Goal: Task Accomplishment & Management: Use online tool/utility

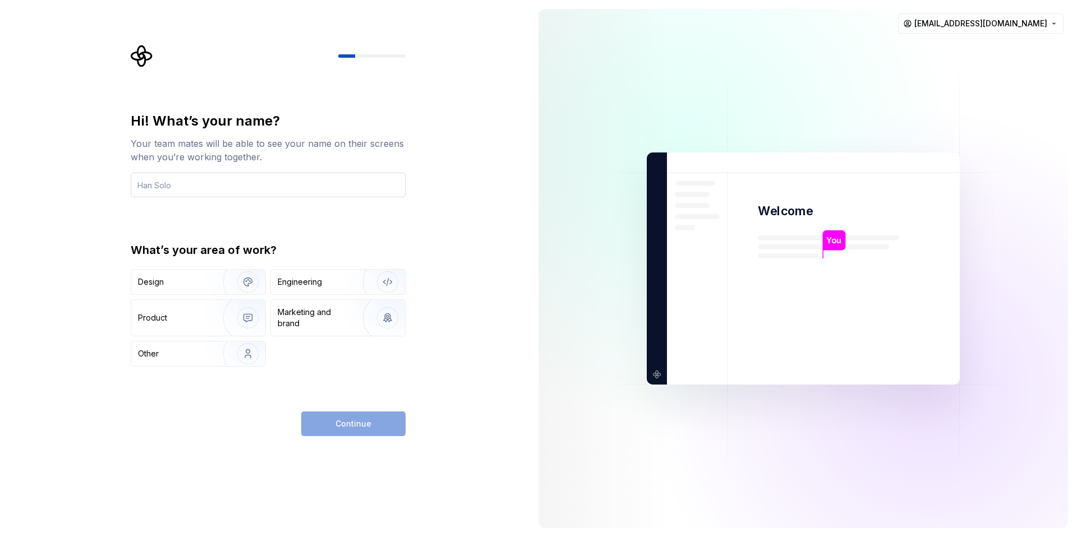
click at [390, 184] on input "text" at bounding box center [268, 185] width 275 height 25
type input "전건우"
click at [317, 281] on div "Engineering" at bounding box center [300, 281] width 44 height 11
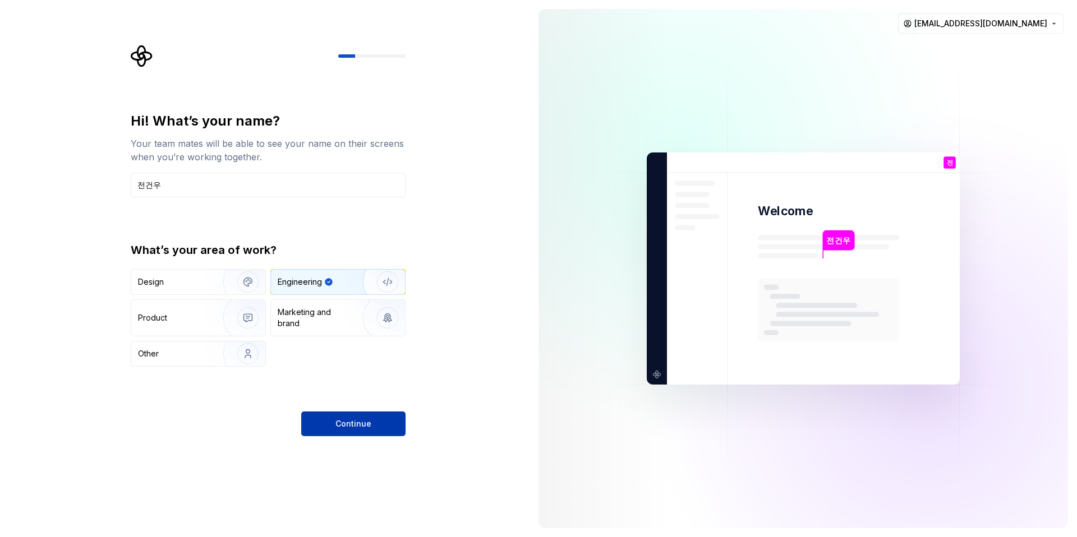
click at [353, 427] on span "Continue" at bounding box center [353, 423] width 36 height 11
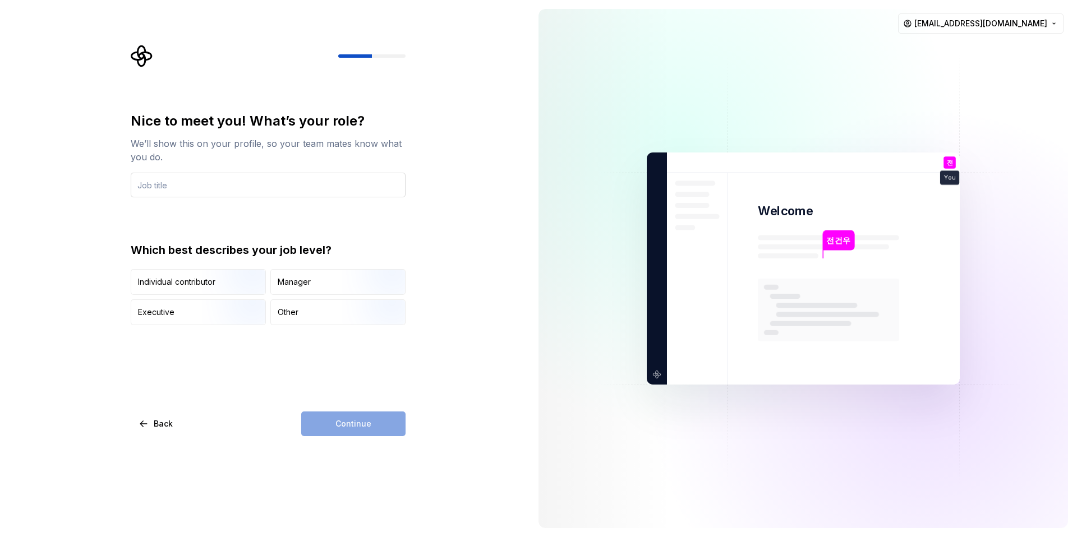
click at [246, 187] on input "text" at bounding box center [268, 185] width 275 height 25
click at [246, 190] on input "text" at bounding box center [268, 185] width 275 height 25
type input "ㅇ"
type input "존"
type input "전건우"
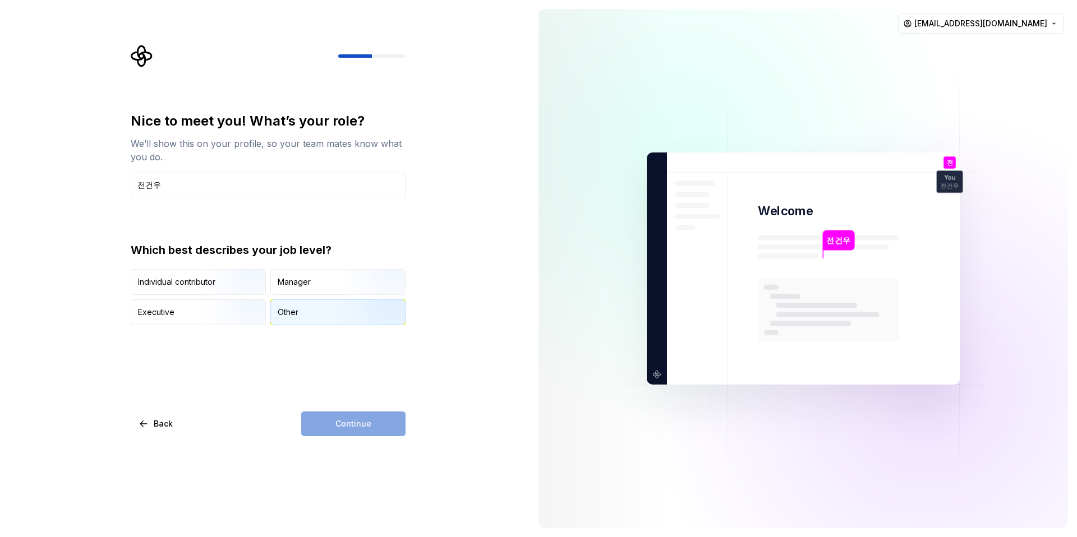
click at [305, 312] on div "Other" at bounding box center [338, 312] width 134 height 25
click at [366, 412] on button "Continue" at bounding box center [353, 424] width 104 height 25
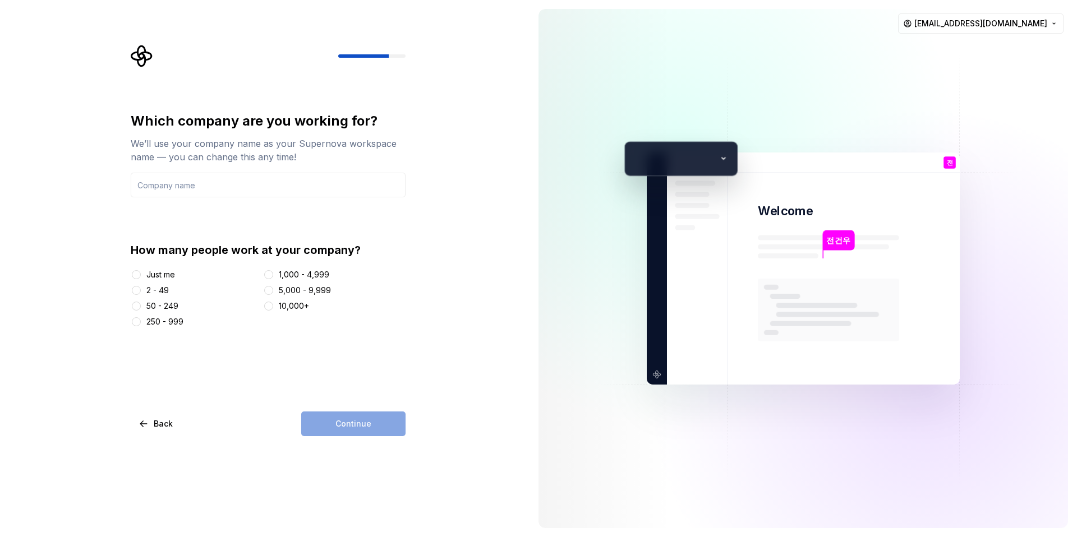
click at [163, 277] on div "Just me" at bounding box center [160, 274] width 29 height 11
click at [141, 277] on button "Just me" at bounding box center [136, 274] width 9 height 9
click at [224, 184] on input "text" at bounding box center [268, 185] width 275 height 25
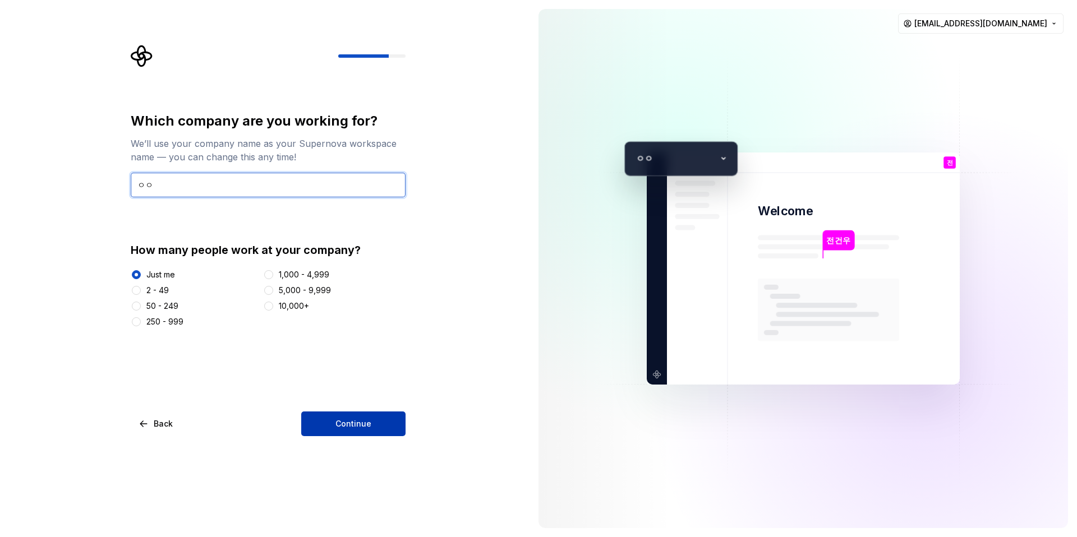
type input "ㅇㅇ"
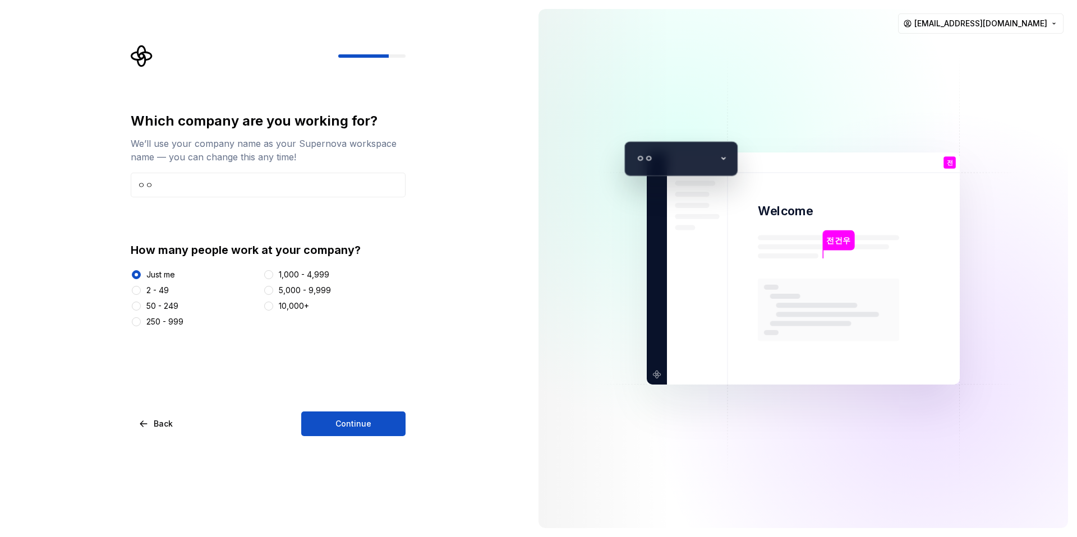
click at [373, 412] on button "Continue" at bounding box center [353, 424] width 104 height 25
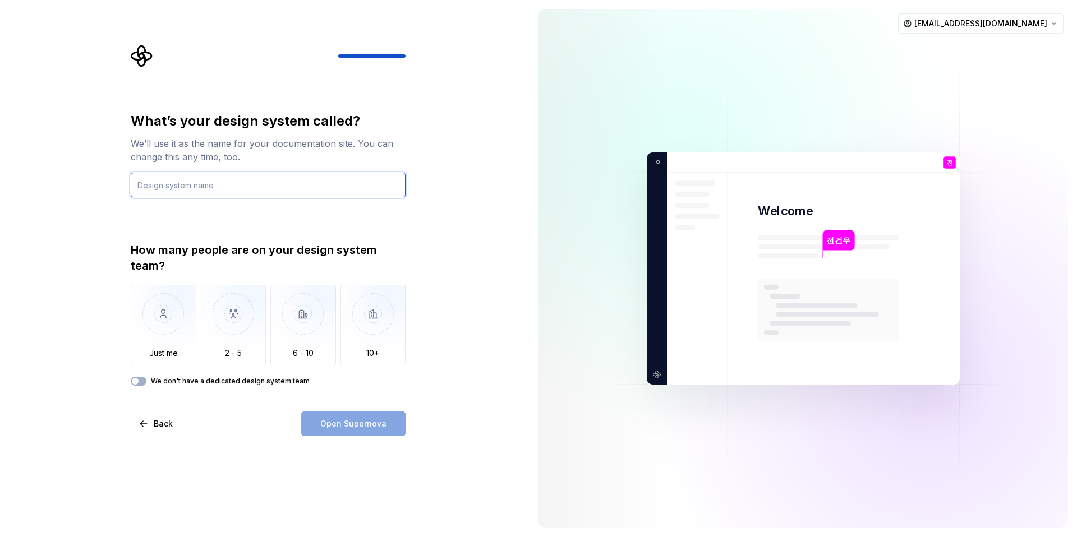
click at [221, 195] on input "text" at bounding box center [268, 185] width 275 height 25
type input "ㅁㅁㅁ"
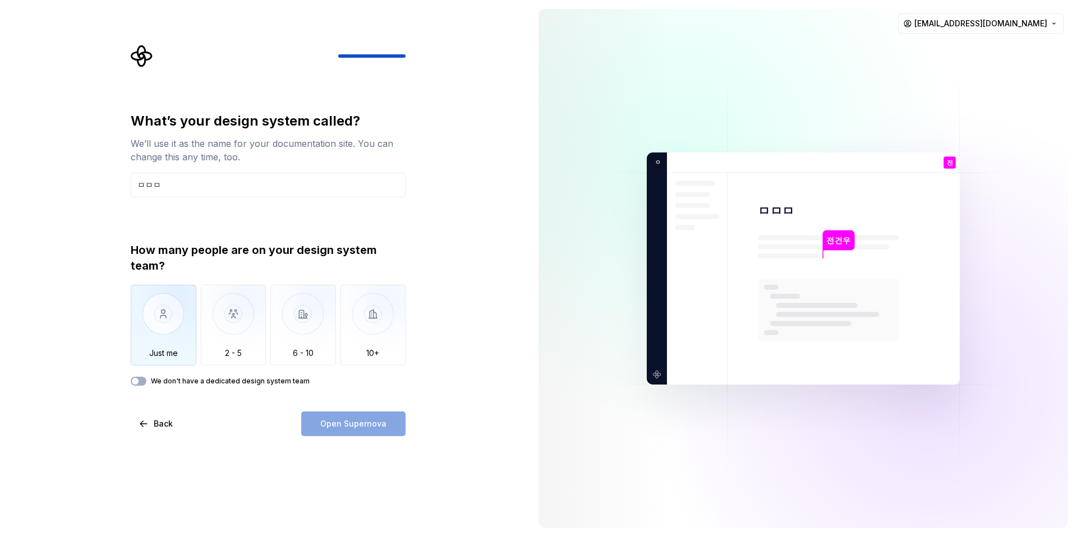
click at [174, 343] on img "button" at bounding box center [164, 322] width 66 height 75
click at [335, 413] on button "Open Supernova" at bounding box center [353, 424] width 104 height 25
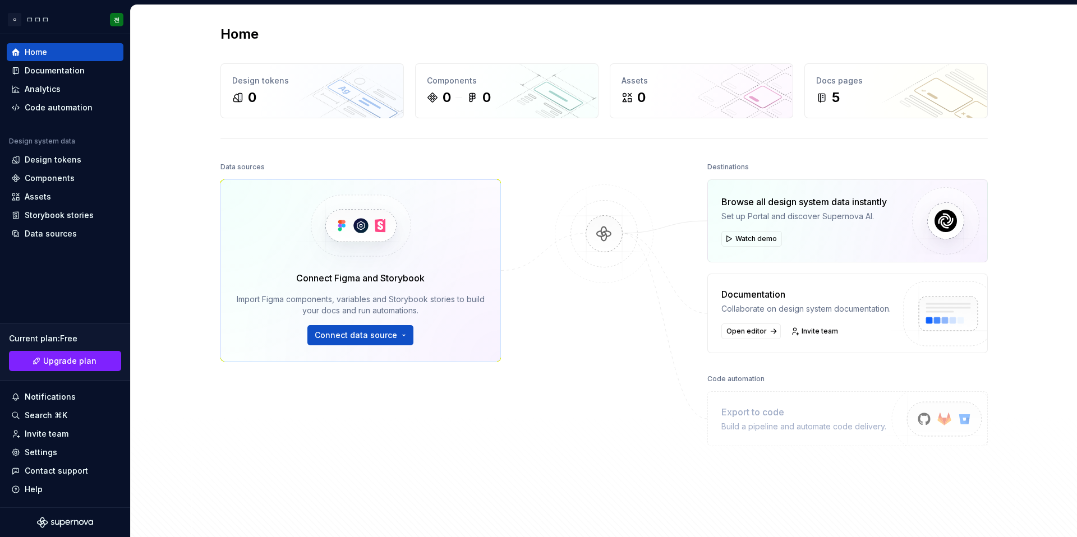
click at [542, 174] on div "Data sources Connect Figma and Storybook Import Figma components, variables and…" at bounding box center [603, 342] width 767 height 367
drag, startPoint x: 206, startPoint y: 246, endPoint x: 128, endPoint y: 335, distance: 118.4
click at [205, 248] on div "Home Design tokens 0 Components 0 0 Assets 0 Docs pages 5 Data sources Connect …" at bounding box center [603, 276] width 807 height 542
click at [172, 295] on div "Home Design tokens 0 Components 0 0 Assets 0 Docs pages 5 Data sources Connect …" at bounding box center [604, 276] width 946 height 542
click at [76, 75] on div "Documentation" at bounding box center [55, 70] width 60 height 11
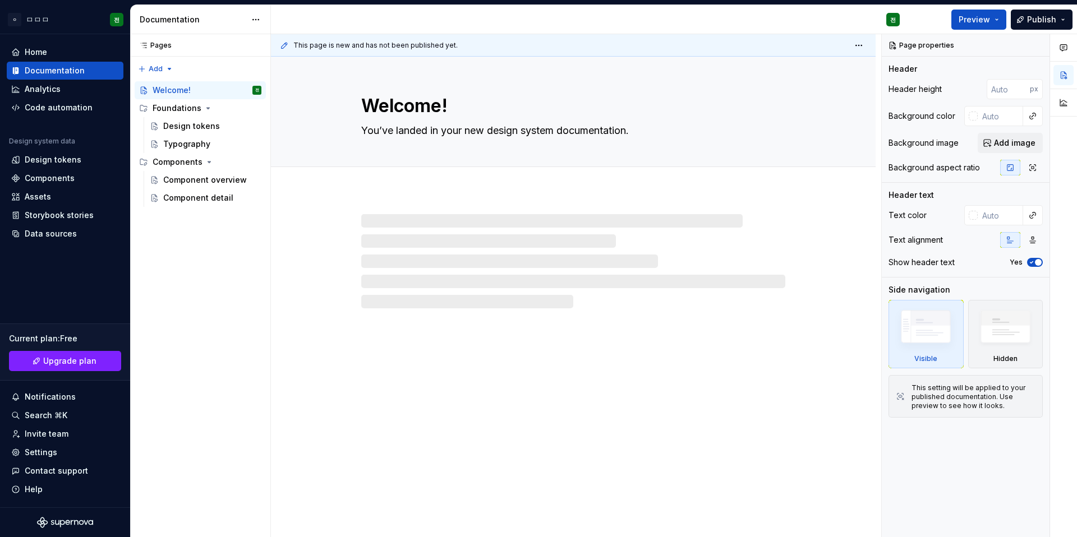
type textarea "*"
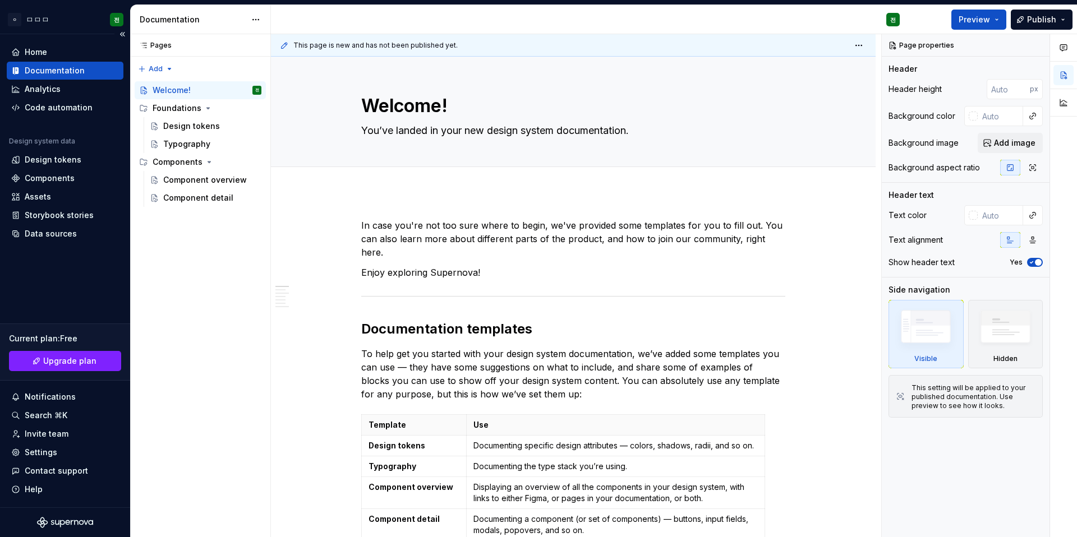
drag, startPoint x: 82, startPoint y: 285, endPoint x: 44, endPoint y: 265, distance: 43.1
click at [81, 285] on div "Home Documentation Analytics Code automation Design system data Design tokens C…" at bounding box center [65, 270] width 130 height 473
click at [62, 164] on div "Design tokens" at bounding box center [53, 159] width 57 height 11
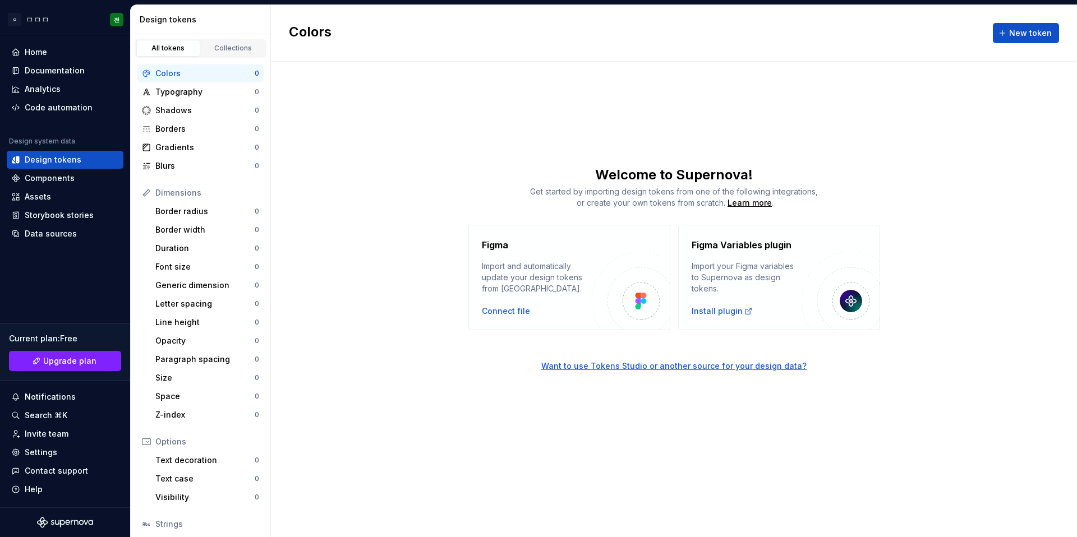
click at [412, 294] on div "Figma Import and automatically update your design tokens from Figma. Connect fi…" at bounding box center [674, 277] width 806 height 105
click at [493, 314] on div "Connect file" at bounding box center [506, 311] width 48 height 11
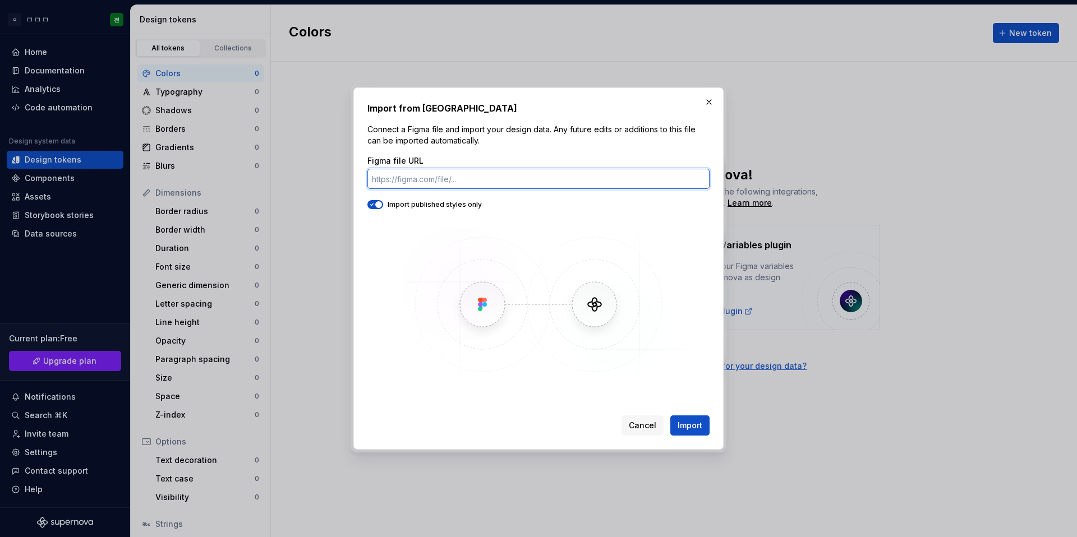
click at [453, 181] on input "Figma file URL" at bounding box center [538, 179] width 342 height 20
paste input "https://www.figma.com/design/3XkvhpZXA94eoOlEjtT2f8/-Design--2.2?node-id=0-1&p=…"
type input "https://www.figma.com/design/3XkvhpZXA94eoOlEjtT2f8/-Design--2.2?node-id=0-1&p=…"
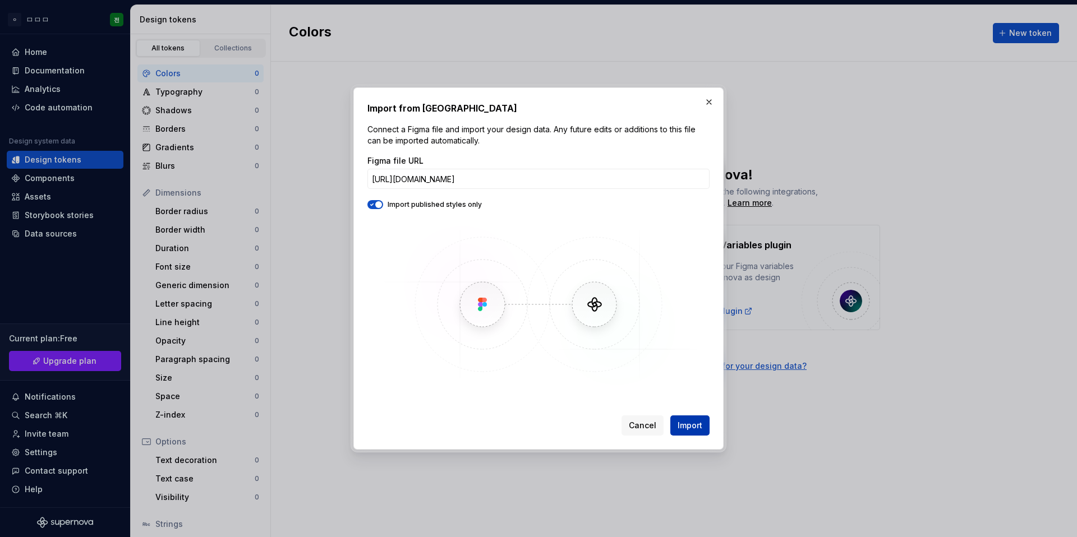
click at [693, 424] on span "Import" at bounding box center [689, 425] width 25 height 11
click at [687, 426] on span "Import" at bounding box center [689, 425] width 25 height 11
click at [683, 428] on span "Import" at bounding box center [689, 425] width 25 height 11
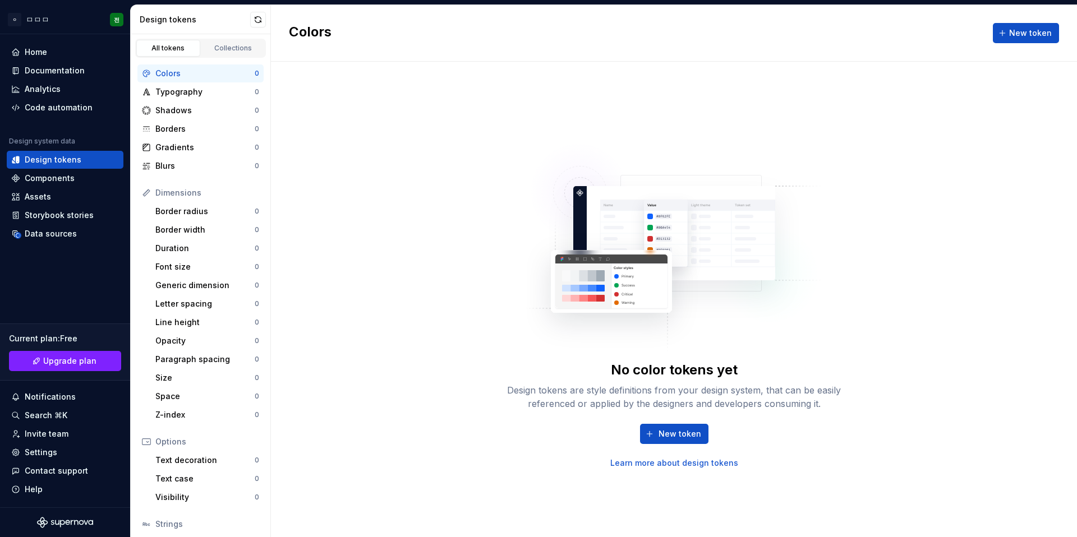
click at [333, 210] on div "No color tokens yet Design tokens are style definitions from your design system…" at bounding box center [674, 299] width 806 height 475
click at [339, 250] on div "No color tokens yet Design tokens are style definitions from your design system…" at bounding box center [674, 299] width 806 height 475
click at [365, 258] on div "No color tokens yet Design tokens are style definitions from your design system…" at bounding box center [674, 299] width 806 height 475
drag, startPoint x: 412, startPoint y: 132, endPoint x: 444, endPoint y: 122, distance: 33.5
click at [412, 133] on div "No color tokens yet Design tokens are style definitions from your design system…" at bounding box center [674, 299] width 806 height 475
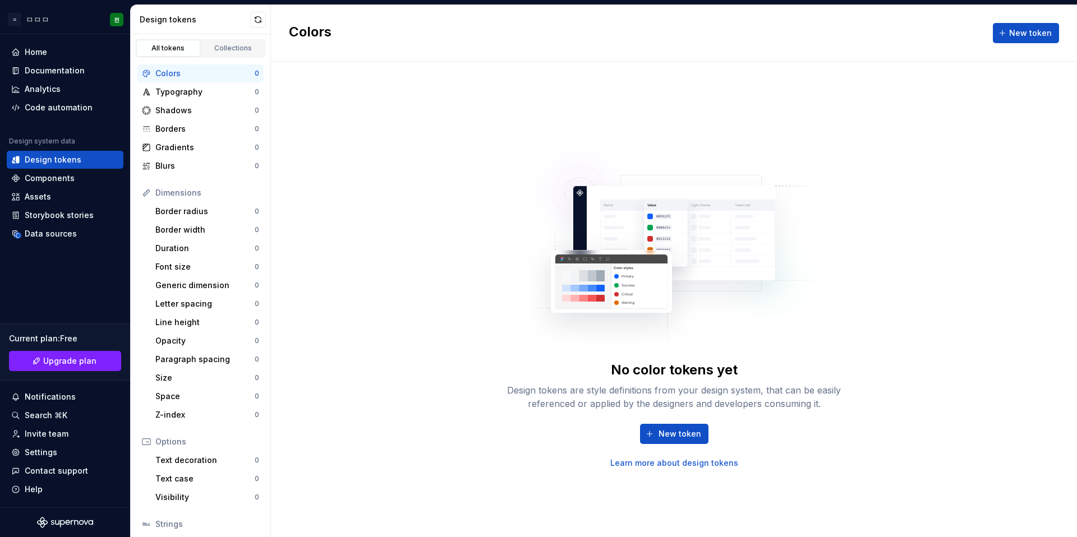
click at [1047, 22] on div "Colors New token" at bounding box center [674, 33] width 806 height 57
click at [1042, 32] on span "New token" at bounding box center [1030, 32] width 43 height 11
click at [387, 145] on div "No color tokens yet Design tokens are style definitions from your design system…" at bounding box center [674, 299] width 806 height 475
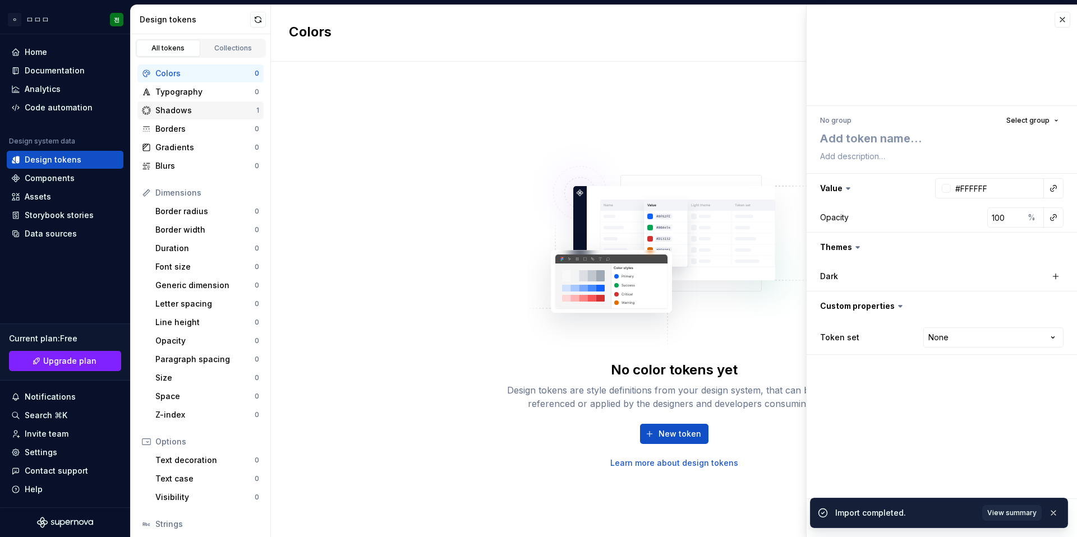
click at [198, 113] on div "Shadows" at bounding box center [205, 110] width 101 height 11
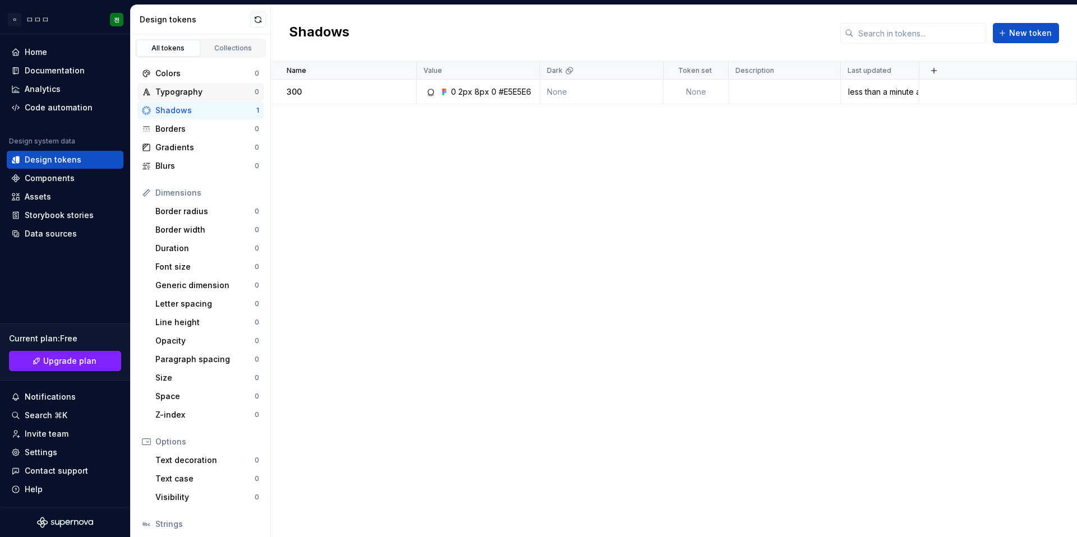
click at [193, 97] on div "Typography" at bounding box center [204, 91] width 99 height 11
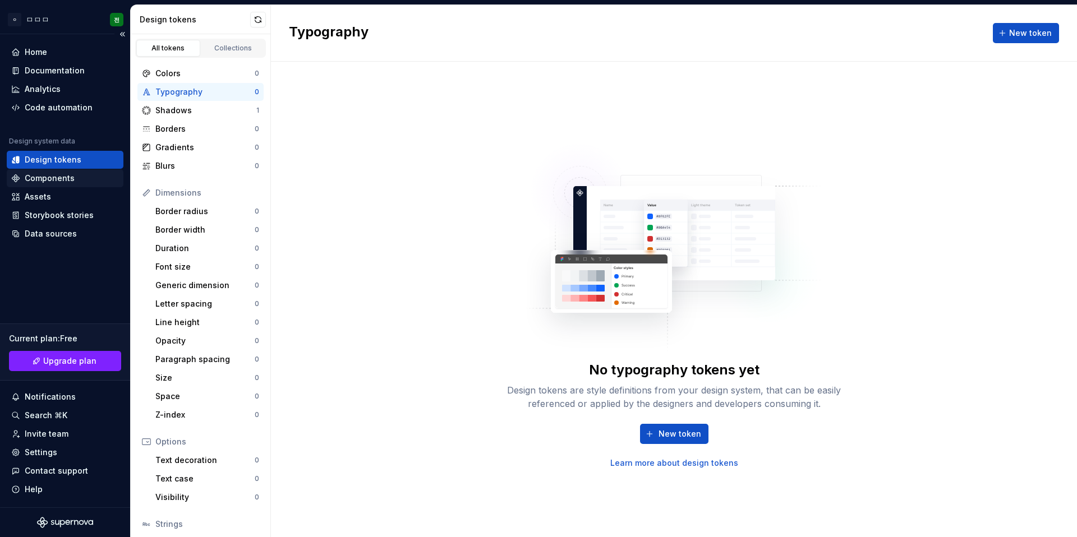
click at [72, 182] on div "Components" at bounding box center [50, 178] width 50 height 11
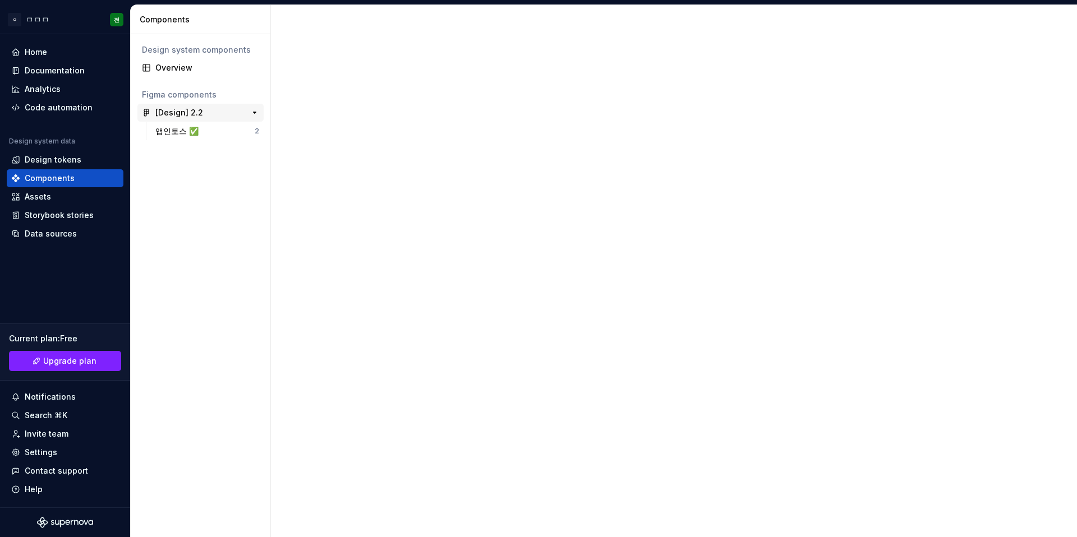
click at [191, 114] on div "[Design] 2.2" at bounding box center [179, 112] width 48 height 11
click at [218, 134] on div "앱인토스 ✅" at bounding box center [204, 131] width 99 height 11
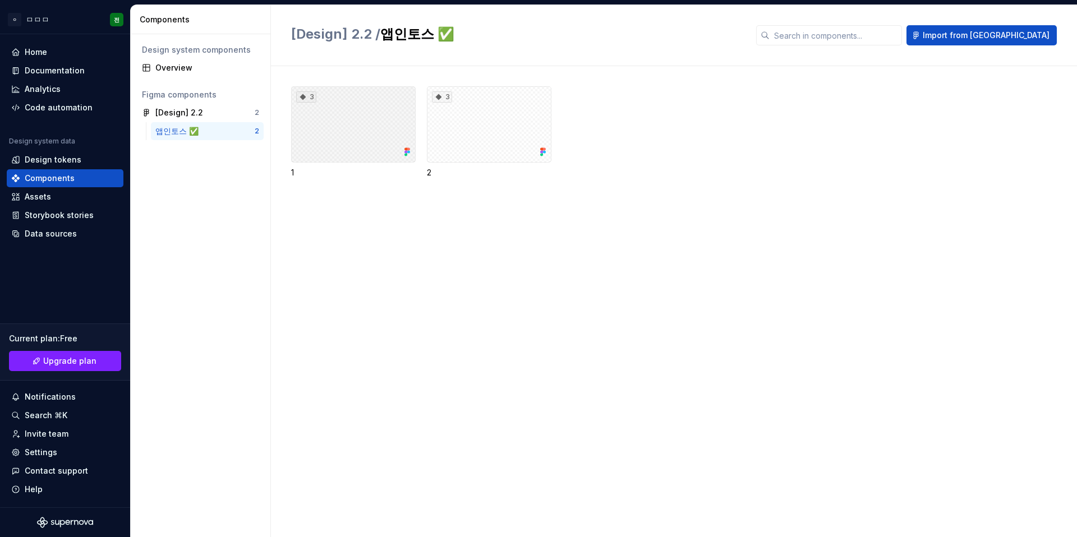
click at [363, 153] on div "3" at bounding box center [353, 124] width 124 height 76
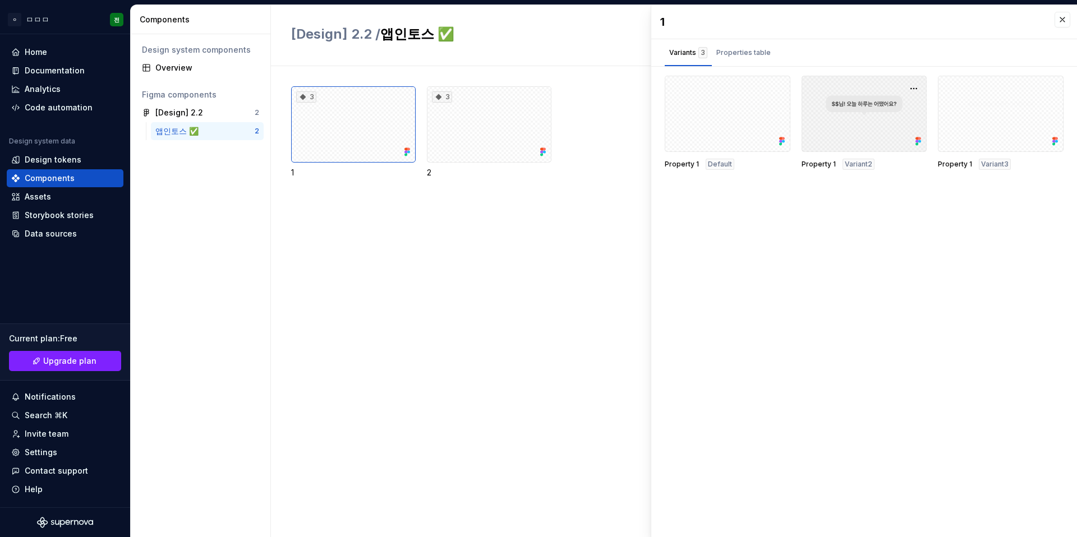
click at [831, 122] on div at bounding box center [864, 114] width 126 height 76
click at [862, 167] on span "Variant2" at bounding box center [857, 164] width 27 height 9
click at [863, 116] on div at bounding box center [864, 114] width 126 height 76
drag, startPoint x: 971, startPoint y: 259, endPoint x: 922, endPoint y: 120, distance: 147.4
click at [971, 259] on div "1 Variants 3 Properties table Property 1 Default Property 1 Variant2 Property 1…" at bounding box center [864, 271] width 426 height 532
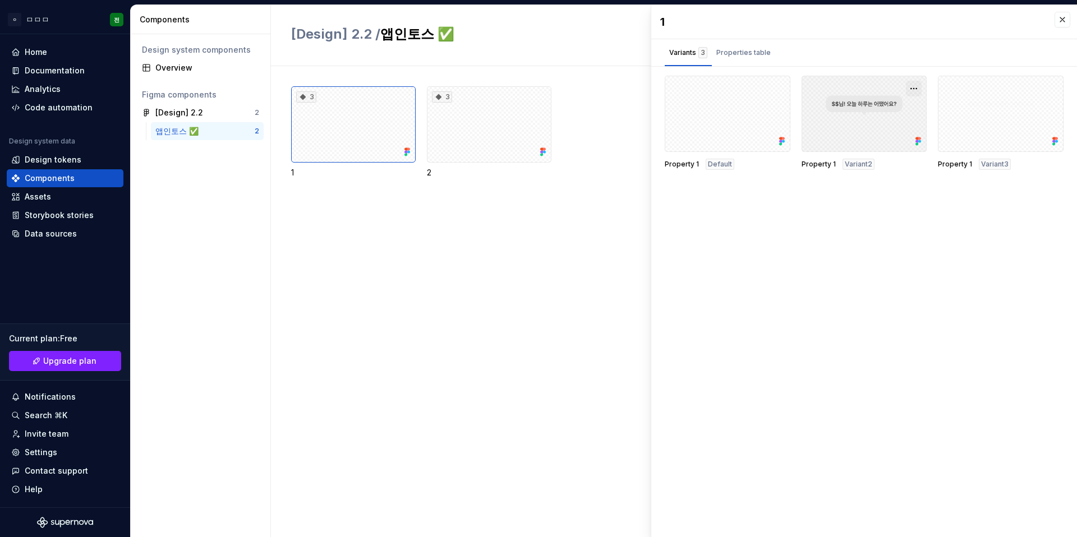
click at [919, 89] on button "button" at bounding box center [914, 89] width 16 height 16
click at [892, 113] on div "Open in Figma" at bounding box center [877, 122] width 73 height 34
click at [380, 215] on div "3 1 3 2" at bounding box center [684, 301] width 786 height 471
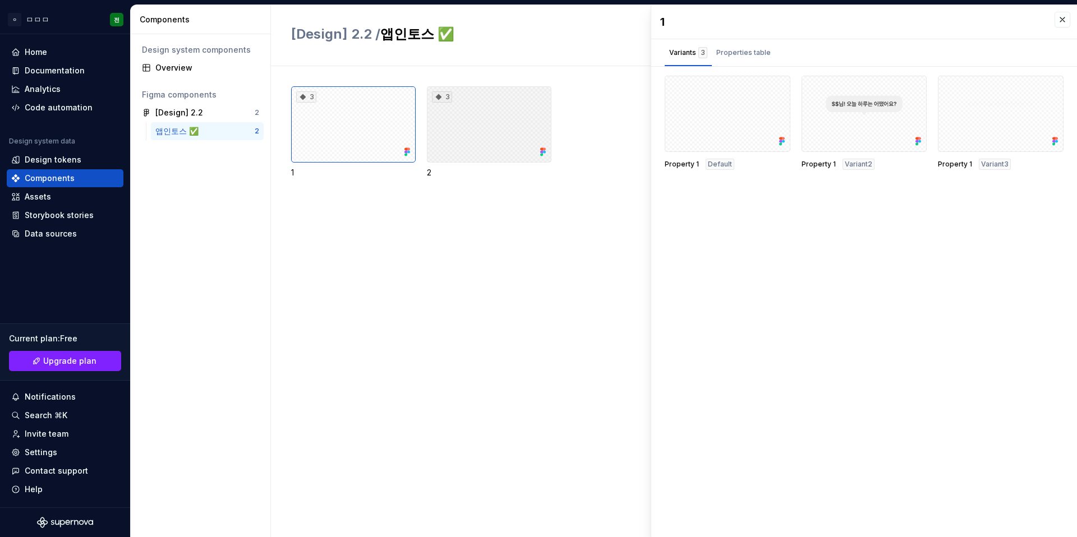
click at [483, 133] on div "3" at bounding box center [489, 124] width 124 height 76
click at [729, 52] on div "Properties table" at bounding box center [743, 52] width 54 height 11
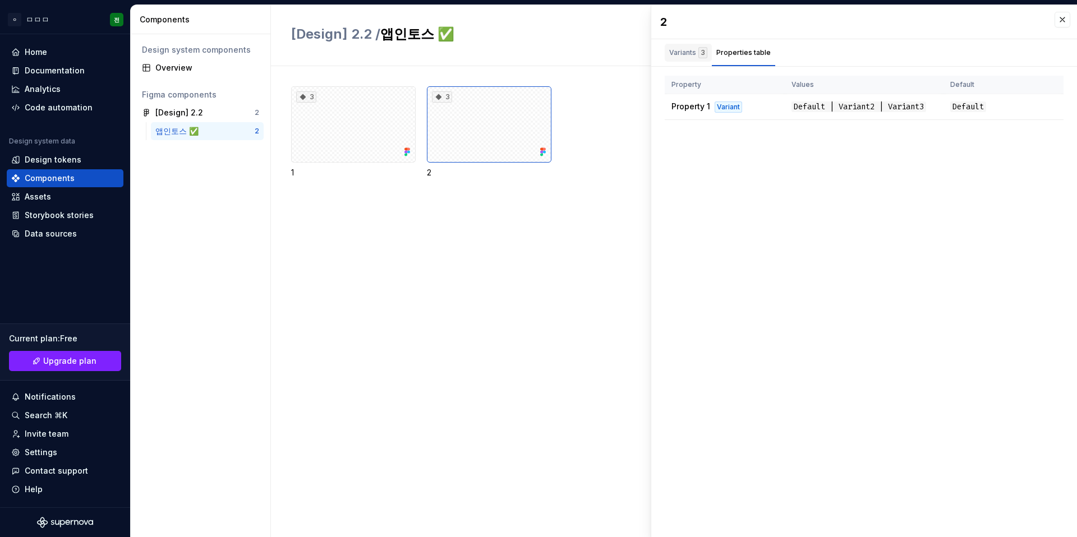
click at [685, 50] on div "Variants 3" at bounding box center [688, 52] width 38 height 11
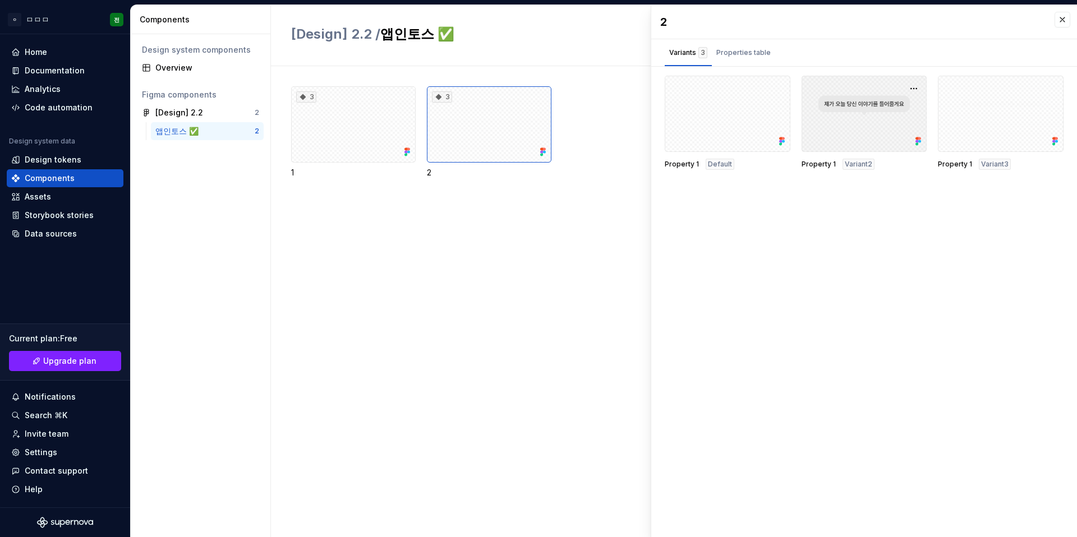
click at [846, 109] on div at bounding box center [864, 114] width 126 height 76
click at [76, 202] on div "Assets" at bounding box center [65, 197] width 117 height 18
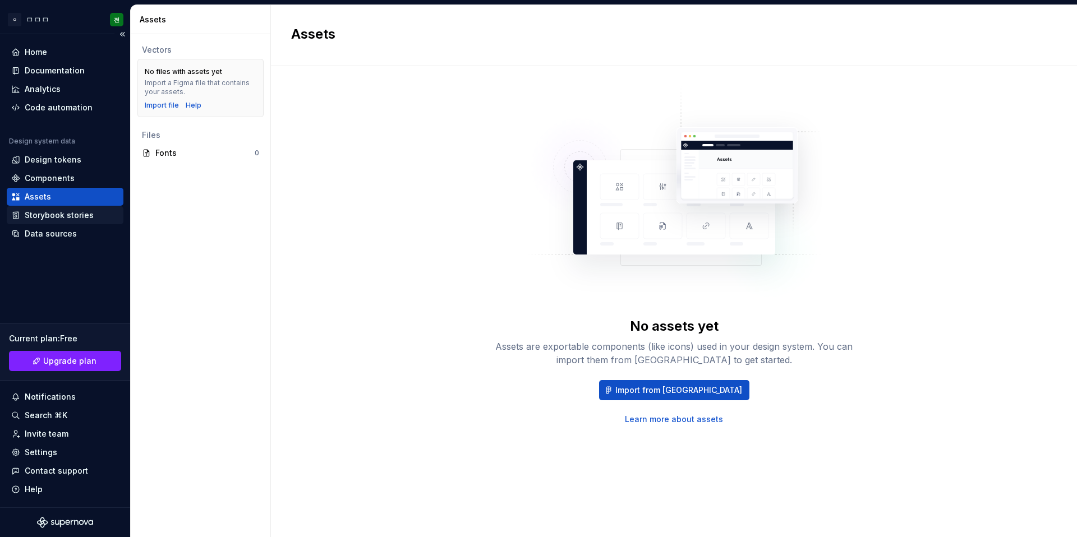
click at [78, 216] on div "Storybook stories" at bounding box center [59, 215] width 69 height 11
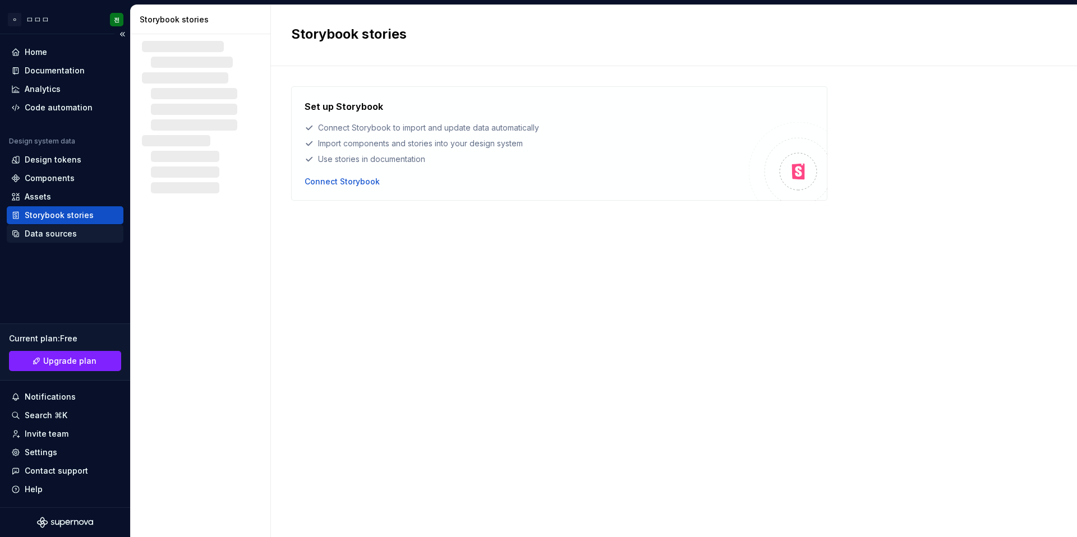
click at [71, 231] on div "Data sources" at bounding box center [51, 233] width 52 height 11
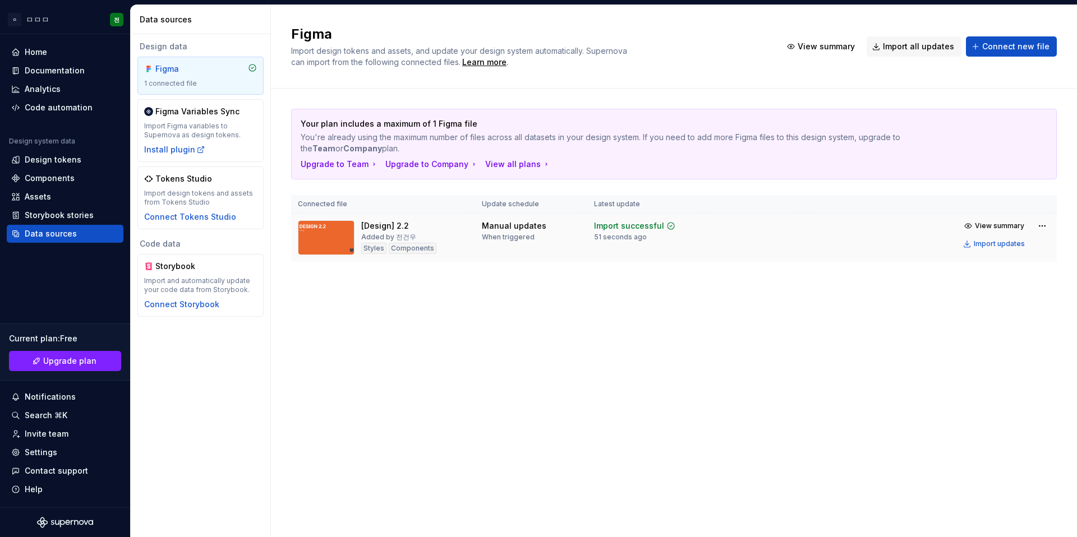
click at [749, 250] on td at bounding box center [753, 238] width 99 height 49
drag, startPoint x: 714, startPoint y: 281, endPoint x: 724, endPoint y: 275, distance: 11.4
click at [714, 281] on div "Your plan includes a maximum of 1 Figma file You're already using the maximum n…" at bounding box center [673, 197] width 765 height 216
click at [1012, 241] on div "Import updates" at bounding box center [998, 243] width 51 height 9
click at [66, 112] on div "Code automation" at bounding box center [59, 107] width 68 height 11
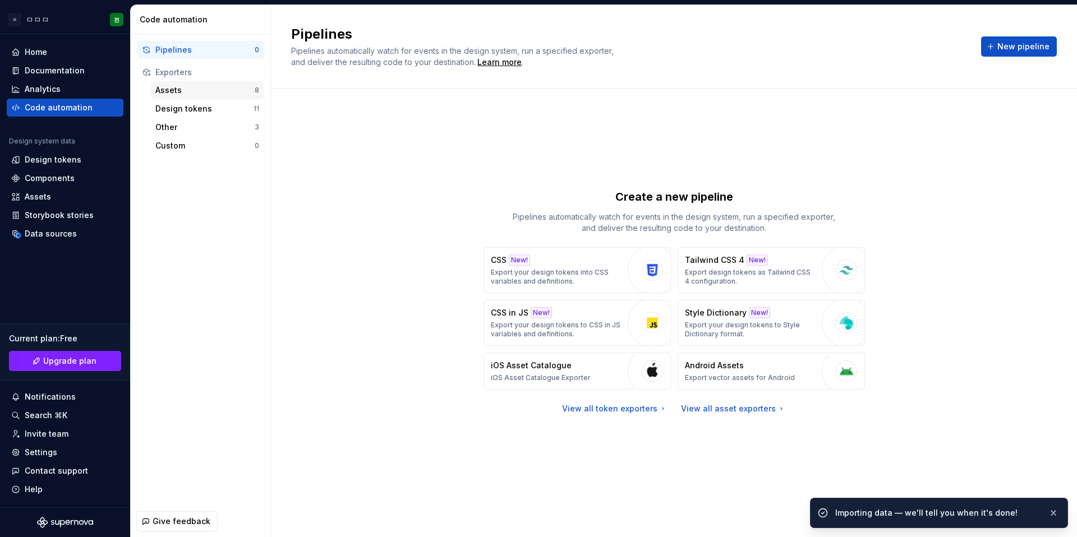
click at [197, 89] on div "Assets" at bounding box center [204, 90] width 99 height 11
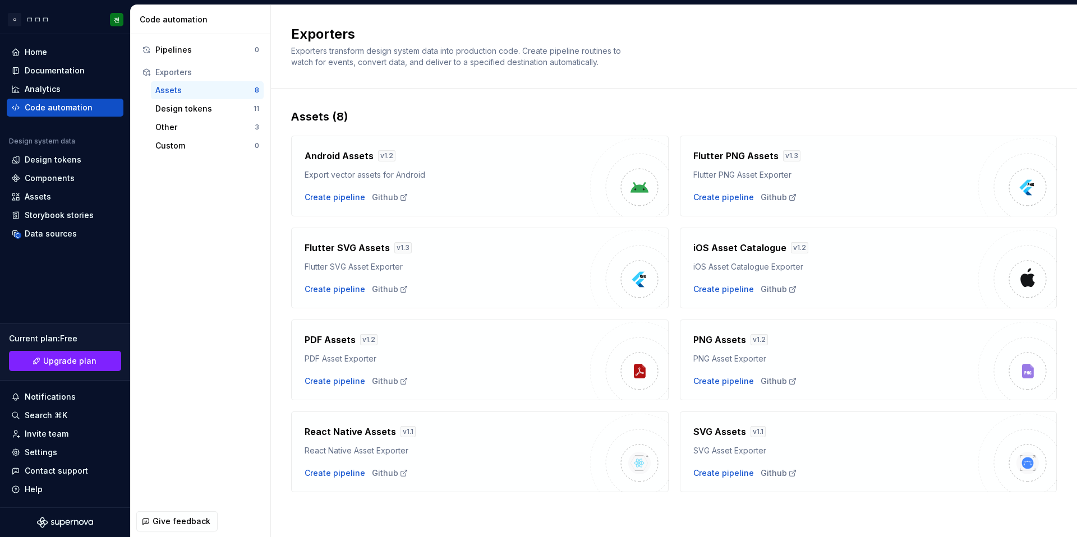
drag, startPoint x: 257, startPoint y: 264, endPoint x: 297, endPoint y: 300, distance: 53.6
click at [257, 265] on div "Pipelines 0 Exporters Assets 8 Design tokens 11 Other 3 Custom 0" at bounding box center [201, 270] width 140 height 472
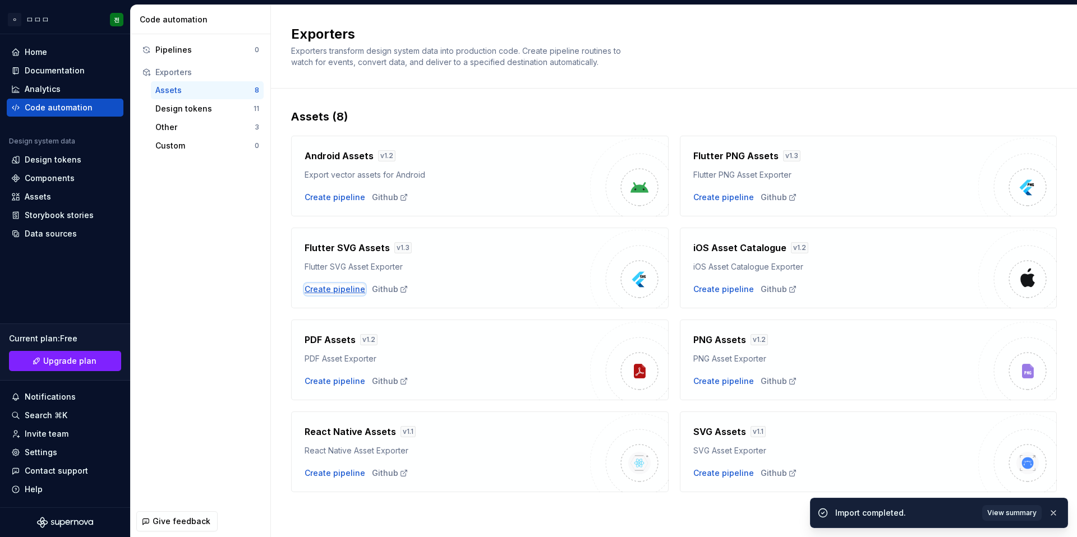
click at [353, 287] on div "Create pipeline" at bounding box center [334, 289] width 61 height 11
click at [333, 201] on div "Create pipeline" at bounding box center [334, 197] width 61 height 11
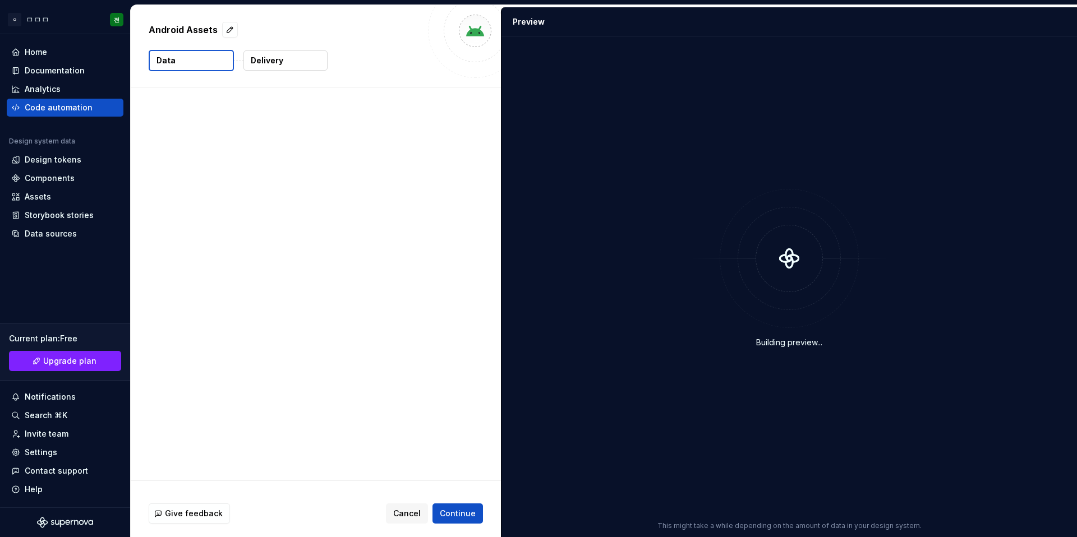
click at [716, 200] on div "Building preview..." at bounding box center [789, 268] width 562 height 450
click at [359, 211] on div "Design system data The following data will be included in this export. 0 vector…" at bounding box center [316, 283] width 370 height 393
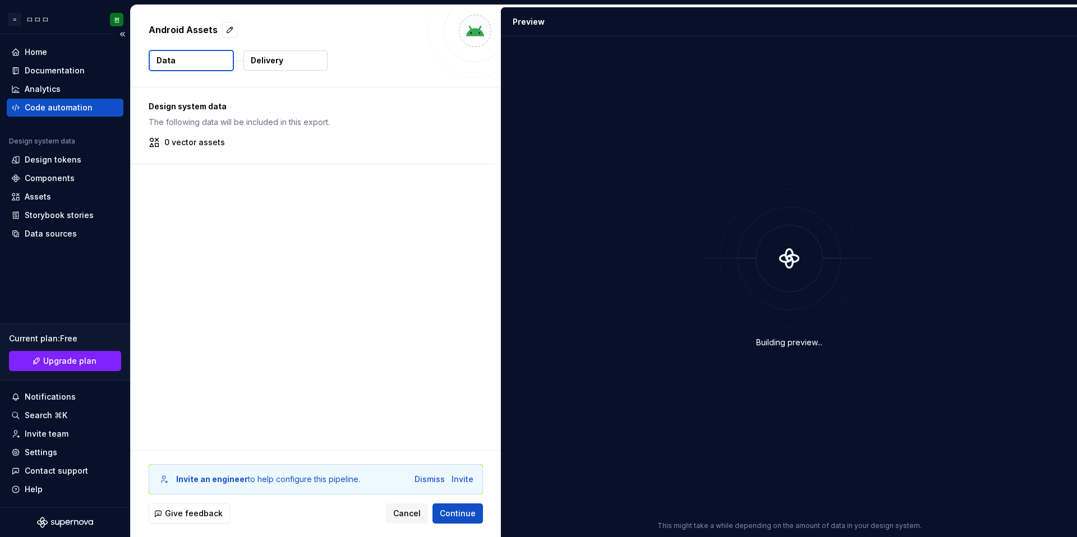
click at [94, 109] on div "Code automation" at bounding box center [65, 107] width 108 height 11
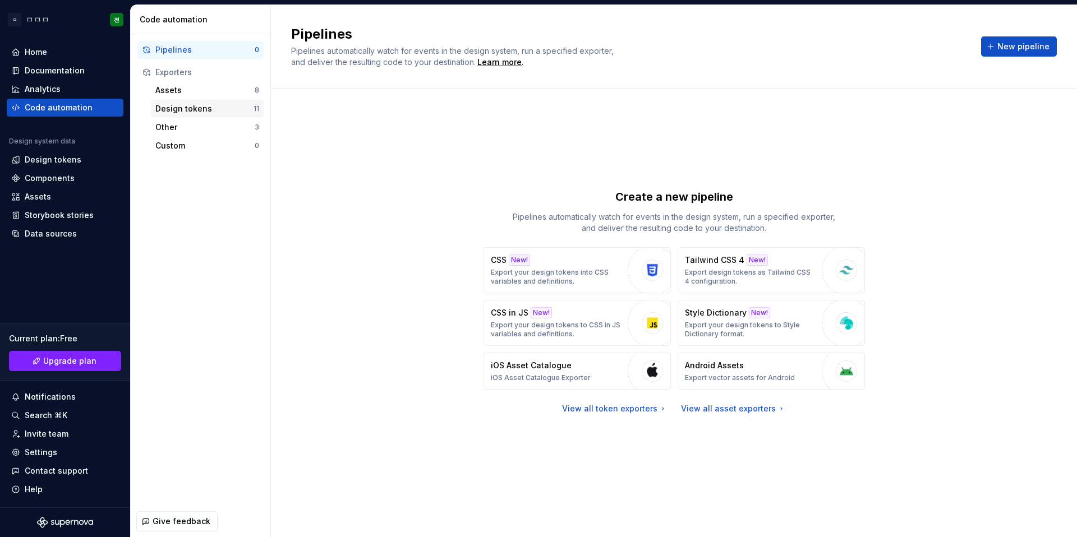
click at [216, 112] on div "Design tokens" at bounding box center [204, 108] width 98 height 11
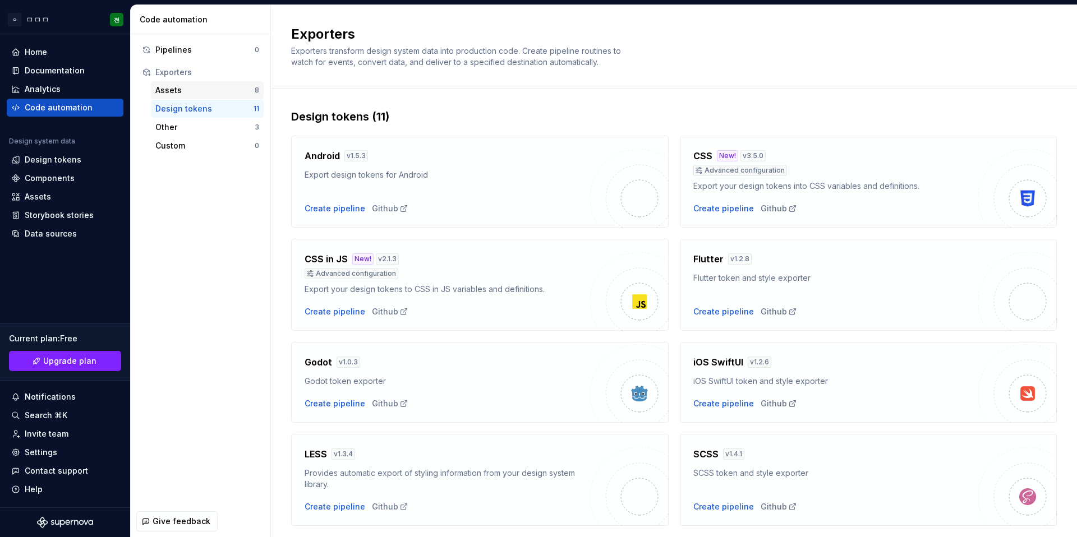
click at [210, 96] on div "Assets 8" at bounding box center [207, 90] width 113 height 18
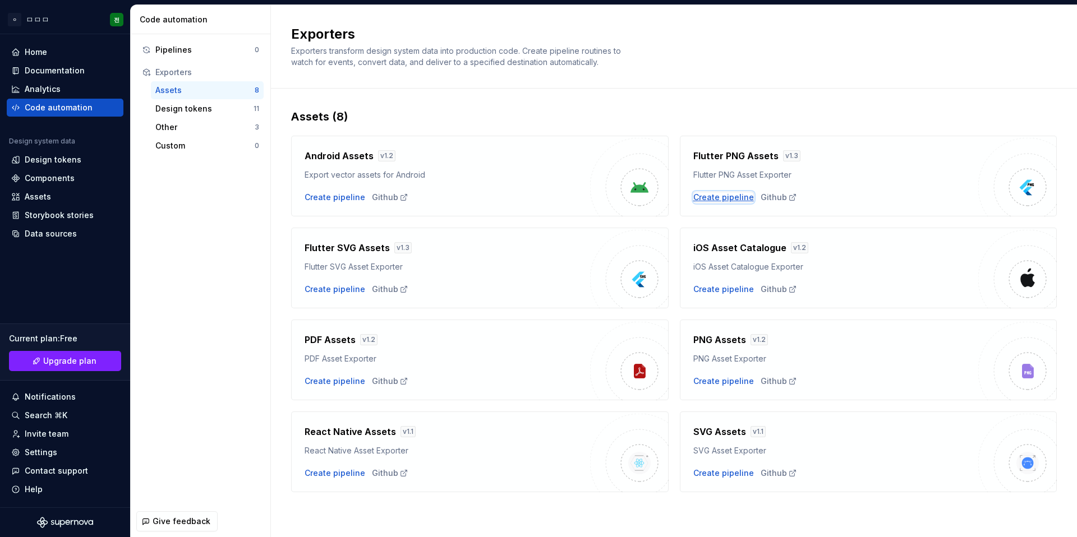
click at [726, 197] on div "Create pipeline" at bounding box center [723, 197] width 61 height 11
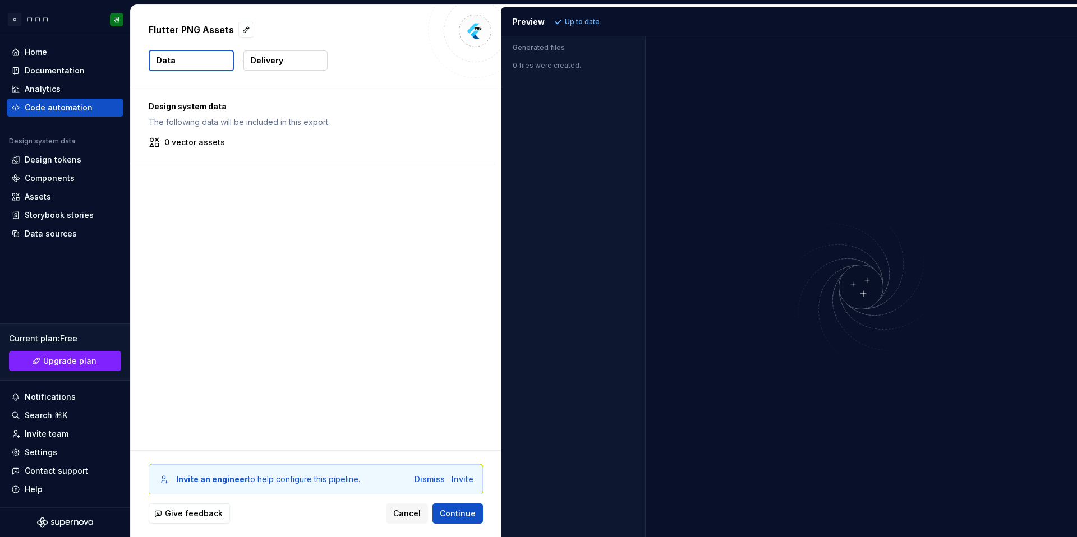
click at [584, 161] on div "Generated files 0 files were created." at bounding box center [573, 286] width 144 height 501
click at [69, 71] on div "Documentation" at bounding box center [55, 70] width 60 height 11
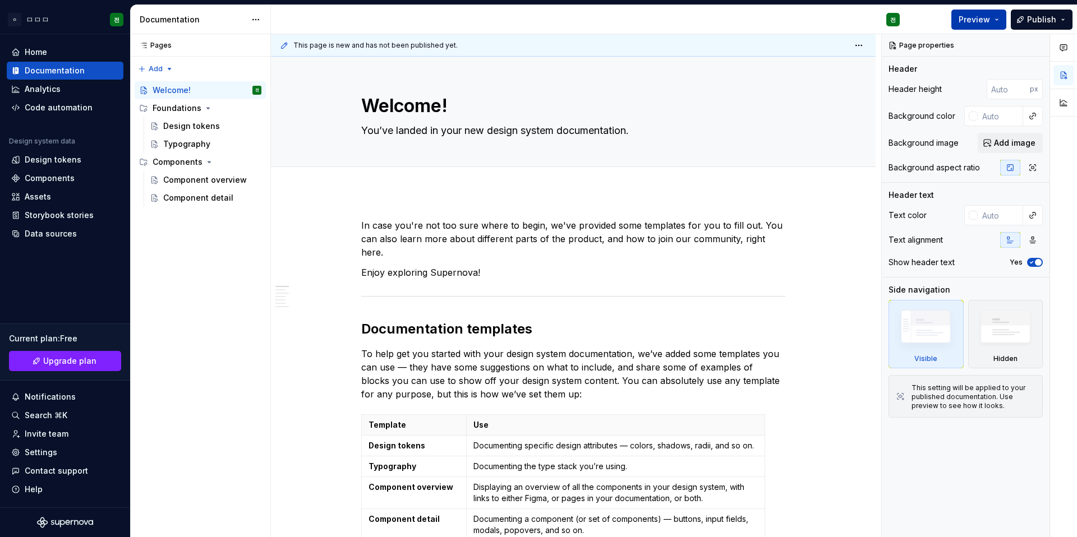
click at [986, 20] on span "Preview" at bounding box center [973, 19] width 31 height 11
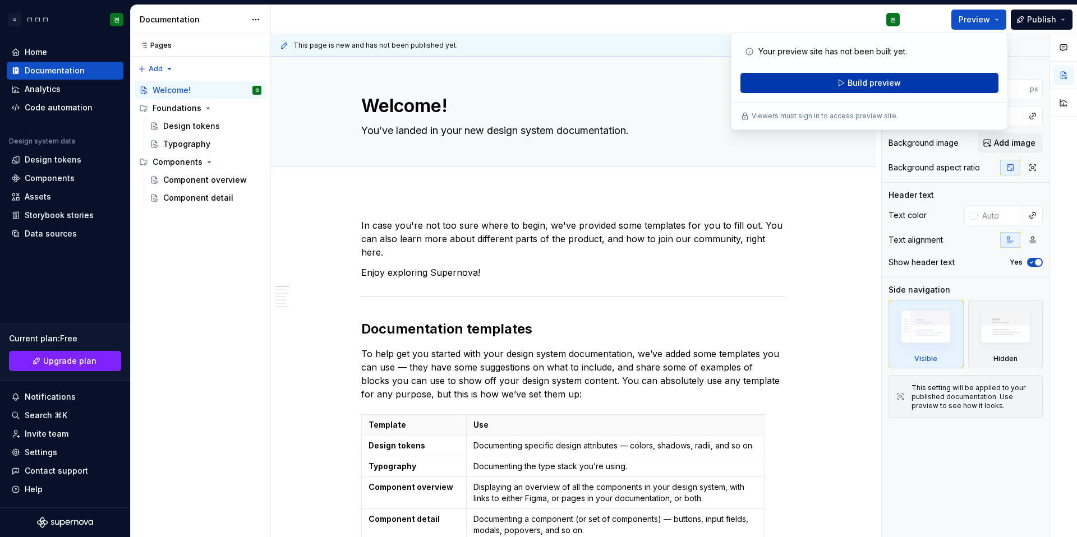
click at [874, 84] on span "Build preview" at bounding box center [873, 82] width 53 height 11
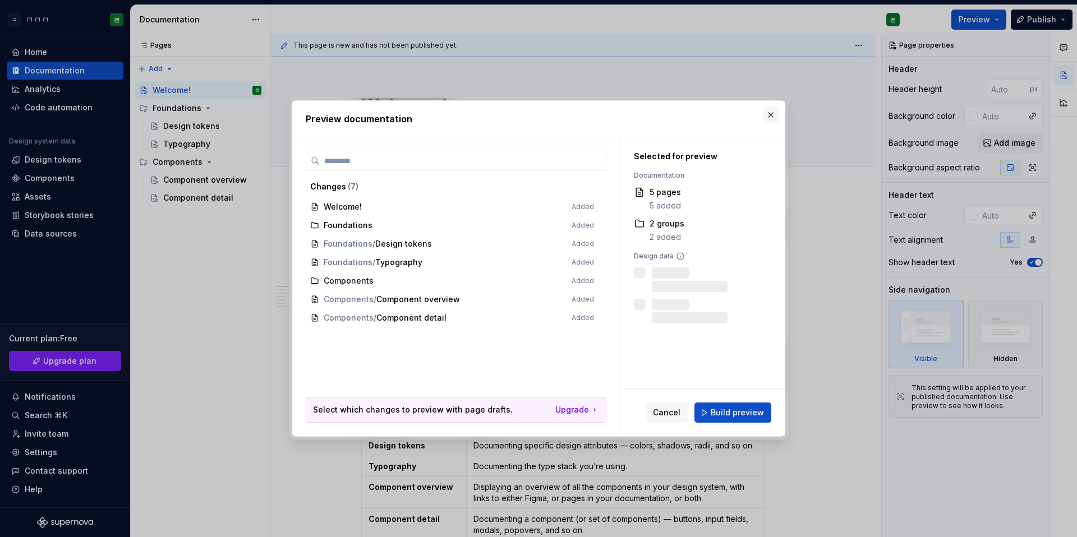
click at [770, 120] on button "button" at bounding box center [771, 115] width 16 height 16
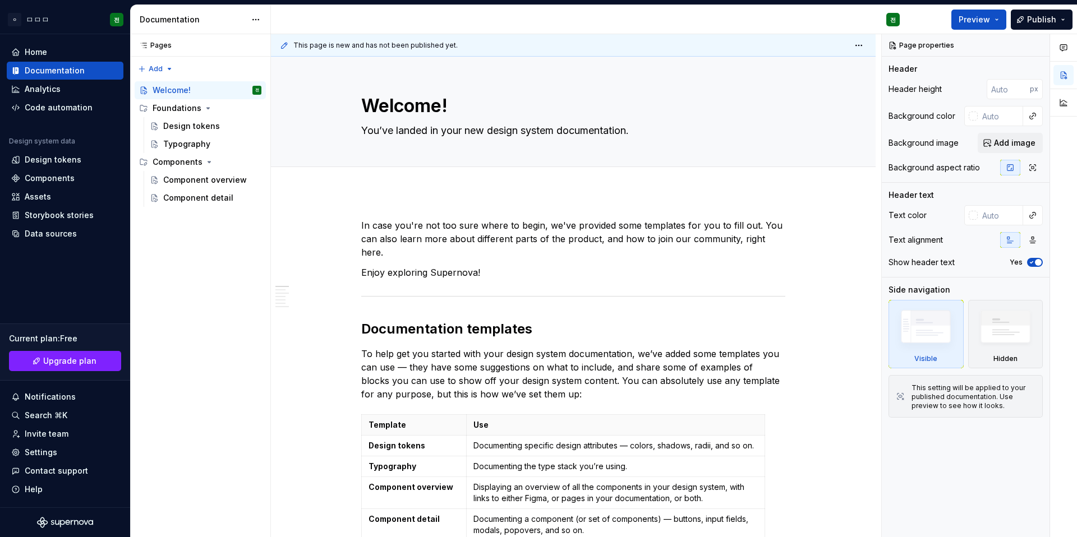
type textarea "*"
